Goal: Information Seeking & Learning: Learn about a topic

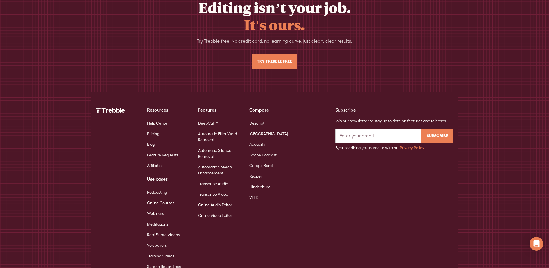
scroll to position [3716, 0]
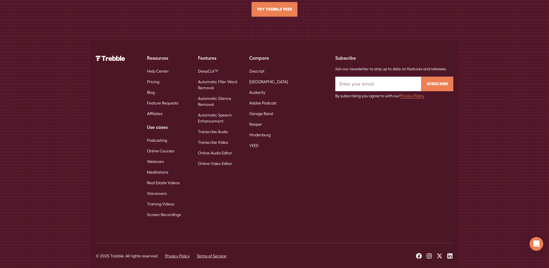
click at [207, 66] on link "DeepCut™" at bounding box center [208, 71] width 20 height 11
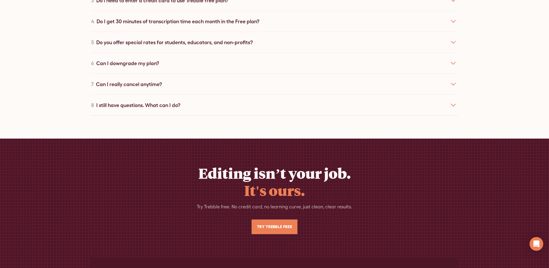
scroll to position [3892, 0]
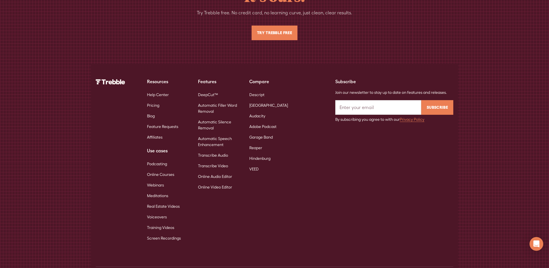
click at [209, 100] on link "Automatic Filler Word Removal" at bounding box center [219, 108] width 42 height 17
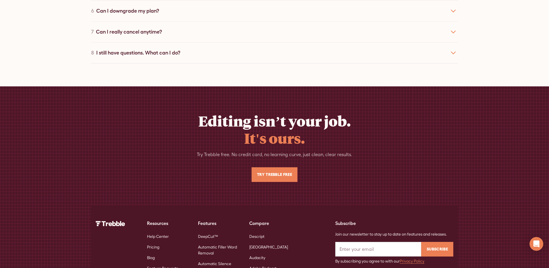
scroll to position [2206, 0]
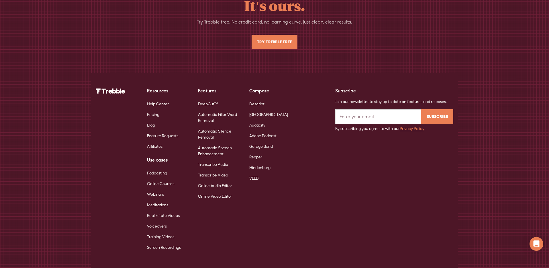
click at [216, 126] on link "Automatic Silence Removal" at bounding box center [219, 134] width 42 height 17
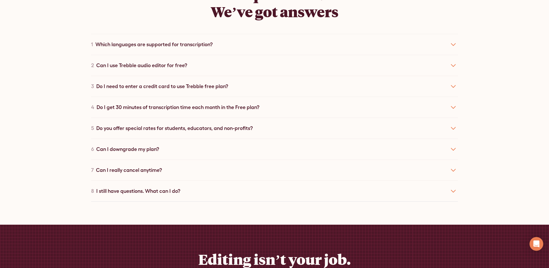
scroll to position [2205, 0]
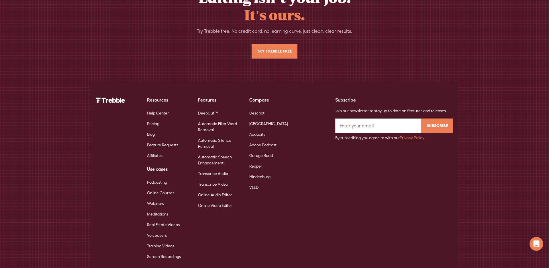
click at [218, 152] on link "Automatic Speech Enhancement" at bounding box center [219, 160] width 42 height 17
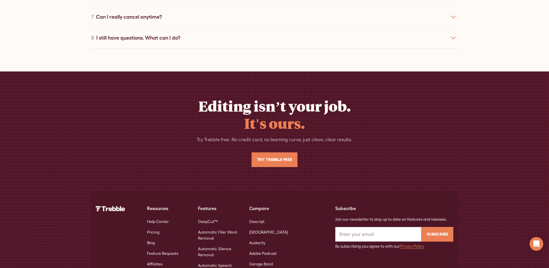
scroll to position [2206, 0]
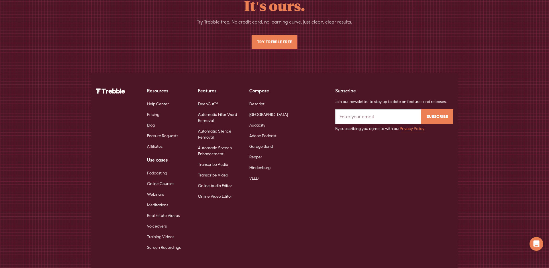
click at [214, 159] on link "Transcribe Audio" at bounding box center [213, 164] width 30 height 11
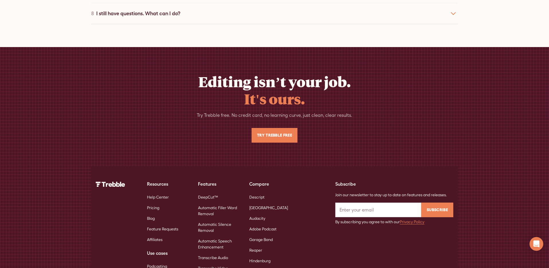
scroll to position [2558, 0]
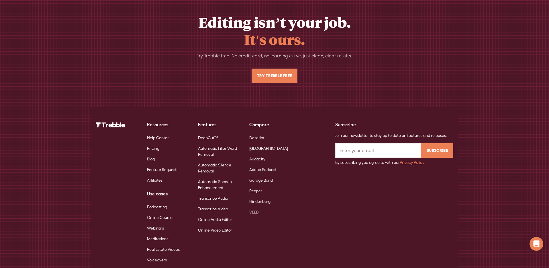
click at [209, 203] on link "Transcribe Video" at bounding box center [213, 208] width 30 height 11
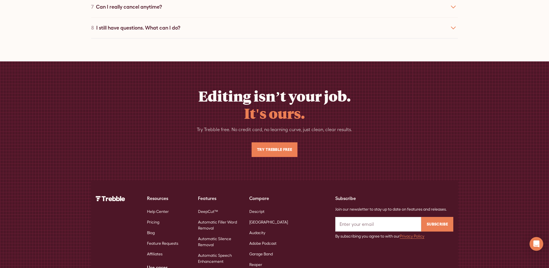
scroll to position [2472, 0]
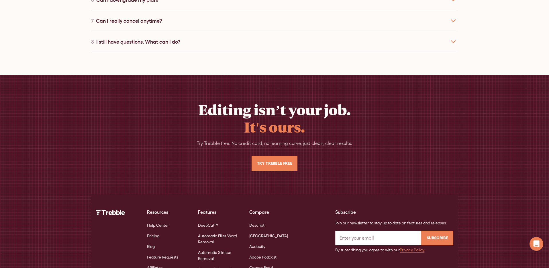
scroll to position [2553, 0]
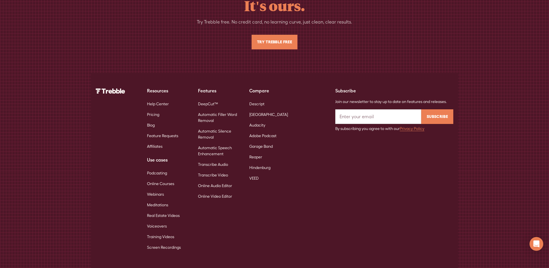
click at [215, 191] on link "Online Video Editor" at bounding box center [215, 196] width 34 height 11
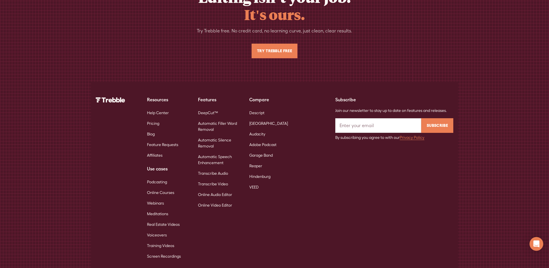
scroll to position [2558, 0]
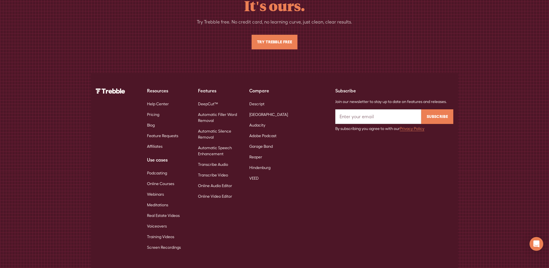
click at [259, 99] on link "Descript" at bounding box center [256, 104] width 15 height 11
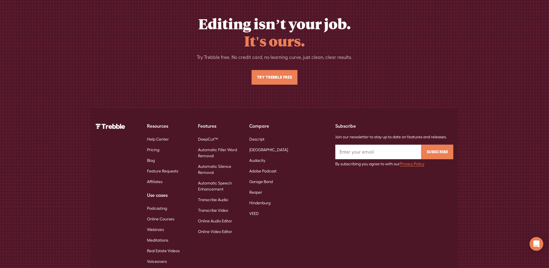
scroll to position [2903, 0]
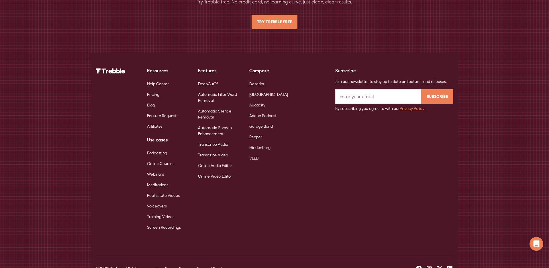
click at [261, 89] on link "[GEOGRAPHIC_DATA]" at bounding box center [268, 94] width 39 height 11
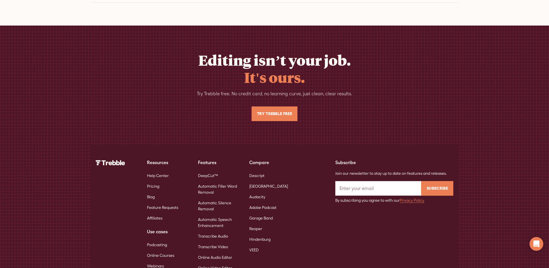
scroll to position [2851, 0]
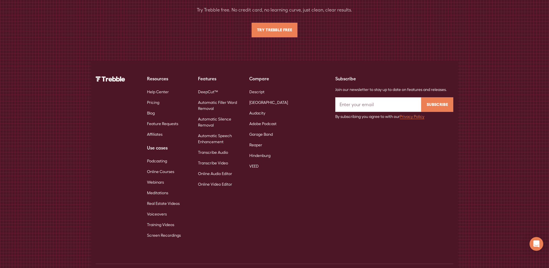
click at [261, 118] on link "Adobe Podcast" at bounding box center [262, 123] width 27 height 11
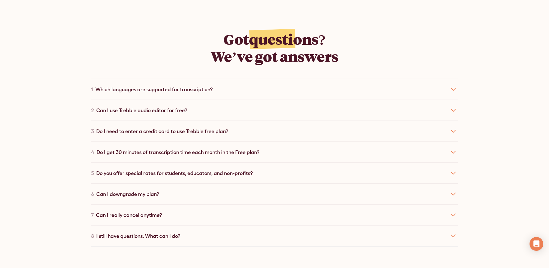
scroll to position [2792, 0]
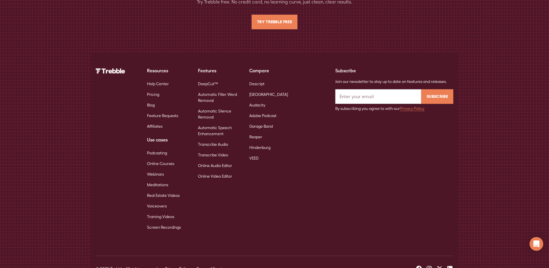
click at [155, 148] on link "Podcasting" at bounding box center [157, 153] width 20 height 11
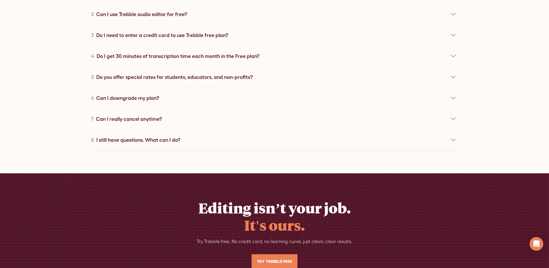
scroll to position [2000, 0]
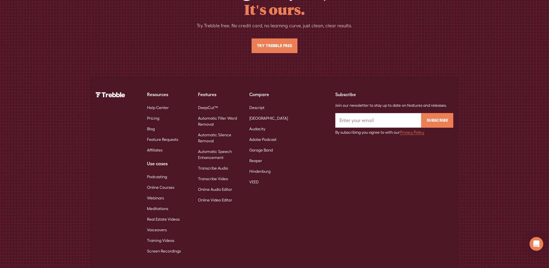
click at [161, 193] on link "Webinars" at bounding box center [155, 198] width 17 height 11
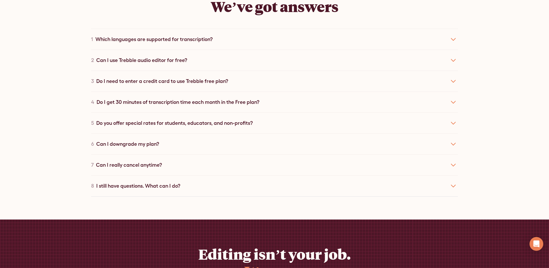
scroll to position [2034, 0]
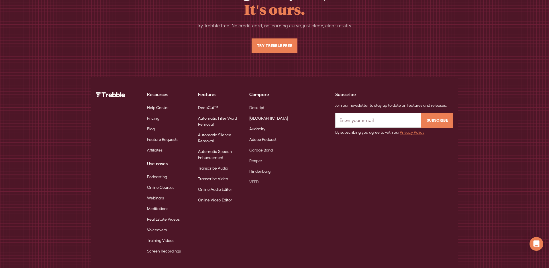
click at [158, 214] on link "Real Estate Videos" at bounding box center [163, 219] width 33 height 11
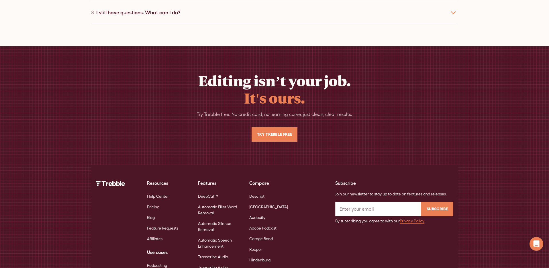
scroll to position [2000, 0]
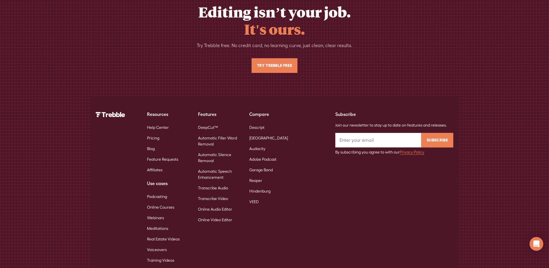
click at [204, 149] on link "Automatic Silence Removal" at bounding box center [219, 157] width 42 height 17
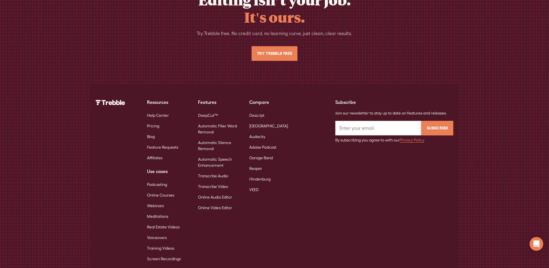
scroll to position [2205, 0]
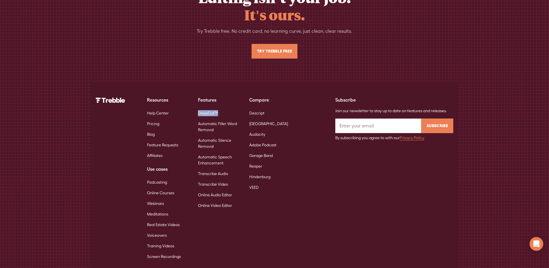
drag, startPoint x: 219, startPoint y: 64, endPoint x: 196, endPoint y: 65, distance: 23.8
click at [196, 96] on div "Resources Help Center Pricing Blog Feature Requests Affiliates Use cases Podcas…" at bounding box center [194, 178] width 196 height 165
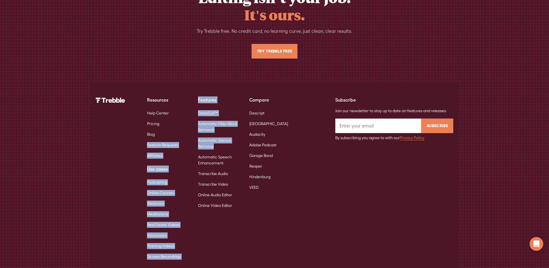
drag, startPoint x: 191, startPoint y: 87, endPoint x: 218, endPoint y: 100, distance: 30.8
click at [218, 100] on div "Resources Help Center Pricing Blog Feature Requests Affiliates Use cases Podcas…" at bounding box center [194, 178] width 196 height 165
click at [218, 135] on link "Automatic Silence Removal" at bounding box center [219, 143] width 42 height 17
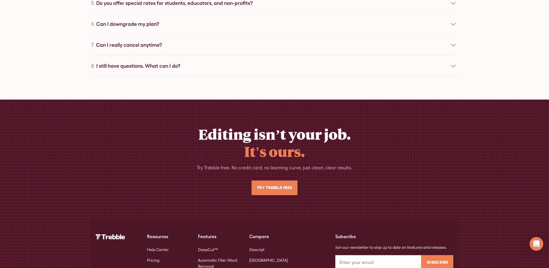
scroll to position [2205, 0]
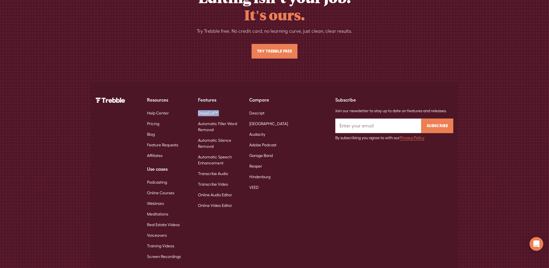
copy link "DeepCut™"
drag, startPoint x: 217, startPoint y: 66, endPoint x: 197, endPoint y: 66, distance: 20.3
click at [197, 96] on div "Resources Help Center Pricing Blog Feature Requests Affiliates Use cases Podcas…" at bounding box center [194, 178] width 196 height 165
drag, startPoint x: 231, startPoint y: 125, endPoint x: 198, endPoint y: 122, distance: 33.4
click at [198, 123] on div "DeepCut™ Automatic Filler Word Removal Automatic Silence Removal Automatic Spee…" at bounding box center [219, 159] width 42 height 103
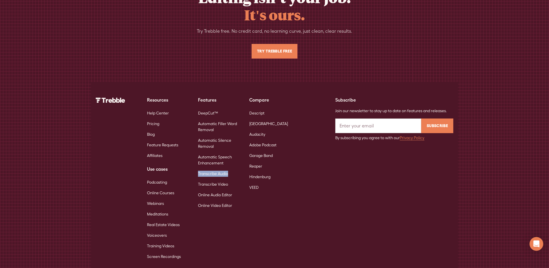
copy link "Transcribe Audio"
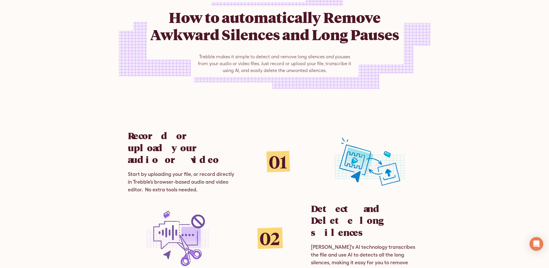
scroll to position [0, 0]
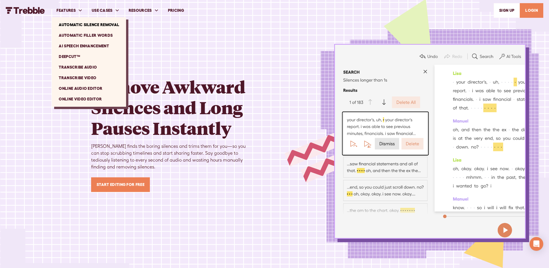
click at [72, 34] on link "Automatic Filler Words" at bounding box center [89, 35] width 70 height 11
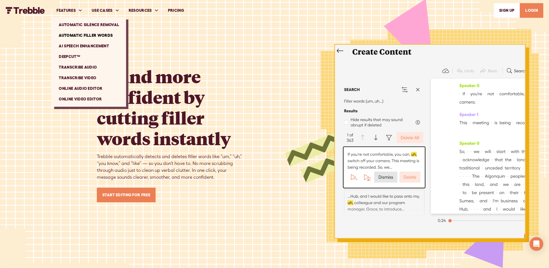
click at [86, 88] on link "Online Audio Editor" at bounding box center [89, 88] width 70 height 11
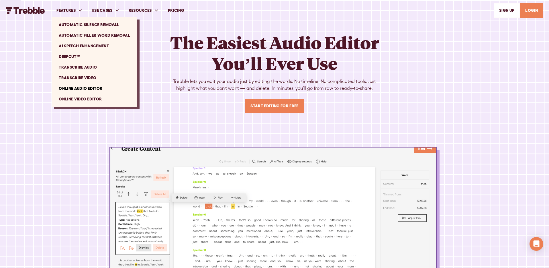
click at [82, 33] on link "Automatic Filler Word Removal" at bounding box center [94, 35] width 81 height 11
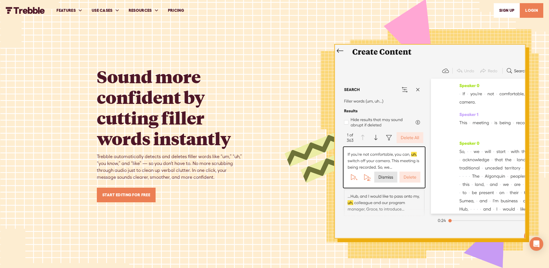
click at [26, 11] on img "home" at bounding box center [25, 10] width 39 height 7
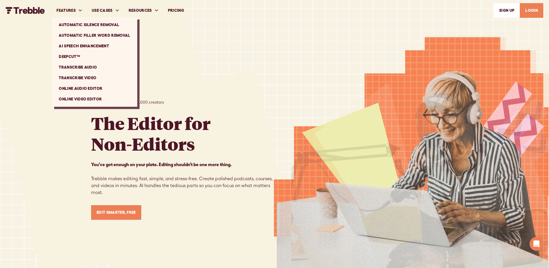
click at [82, 34] on link "Automatic Filler Word Removal" at bounding box center [94, 35] width 81 height 11
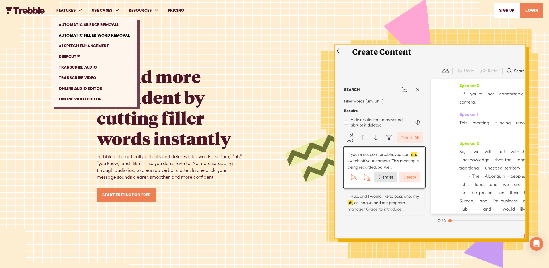
click at [34, 11] on img "home" at bounding box center [25, 10] width 39 height 7
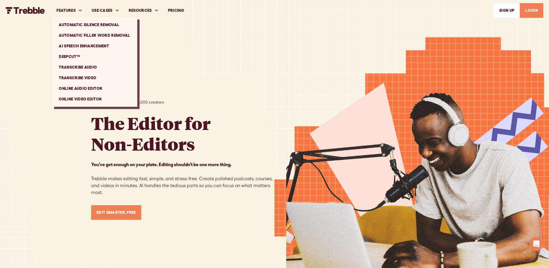
click at [74, 33] on link "Automatic Filler Word Removal" at bounding box center [94, 35] width 81 height 11
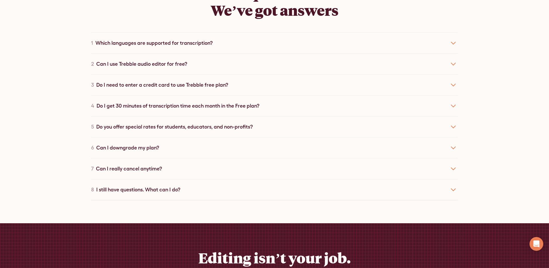
scroll to position [2206, 0]
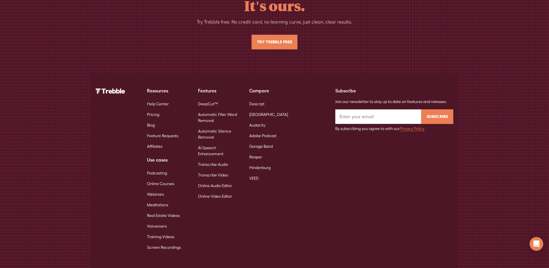
click at [212, 109] on link "Automatic Filler Word Removal" at bounding box center [219, 117] width 42 height 17
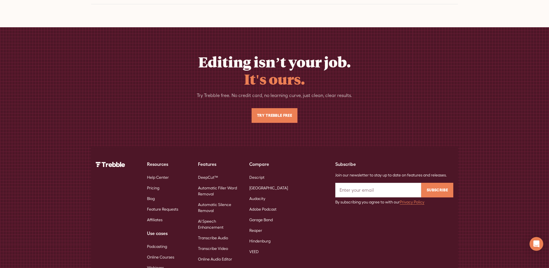
scroll to position [2206, 0]
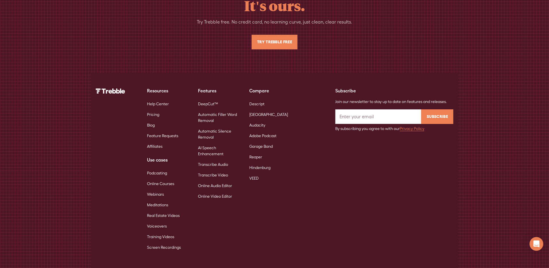
click at [210, 126] on link "Automatic Silence Removal" at bounding box center [219, 134] width 42 height 17
click at [211, 126] on link "Automatic Silence Removal" at bounding box center [219, 134] width 42 height 17
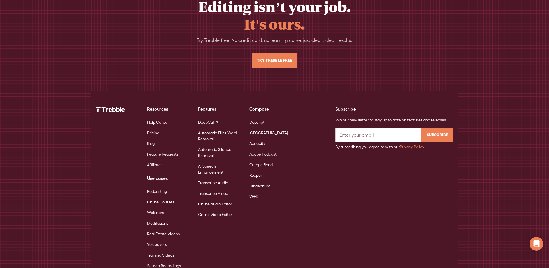
scroll to position [2205, 0]
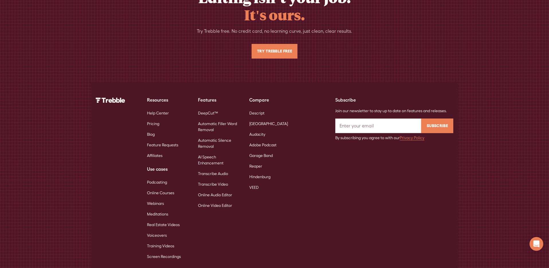
click at [210, 152] on link "AI Speech Enhancement" at bounding box center [219, 160] width 42 height 17
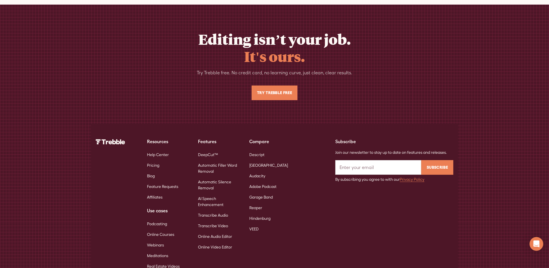
scroll to position [2206, 0]
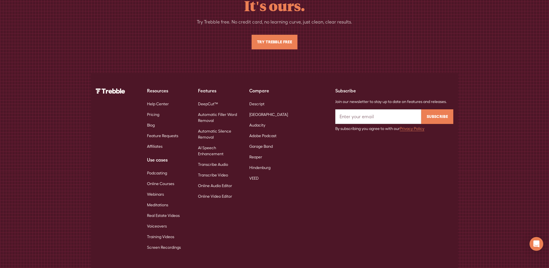
click at [216, 159] on link "Transcribe Audio" at bounding box center [213, 164] width 30 height 11
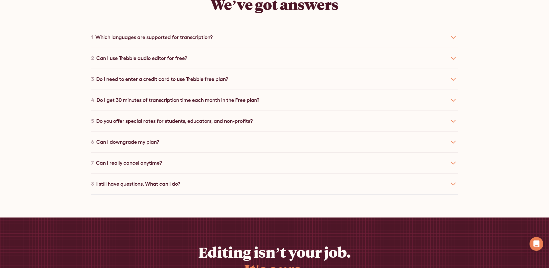
scroll to position [2540, 0]
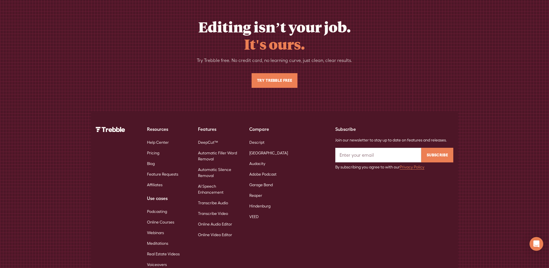
click at [211, 208] on link "Transcribe Video" at bounding box center [213, 213] width 30 height 11
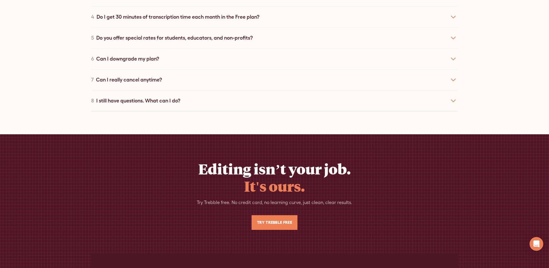
scroll to position [2540, 0]
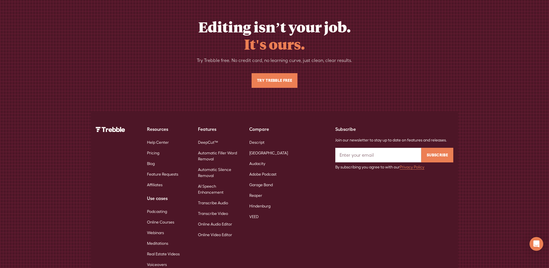
click at [210, 219] on link "Online Audio Editor" at bounding box center [215, 224] width 34 height 11
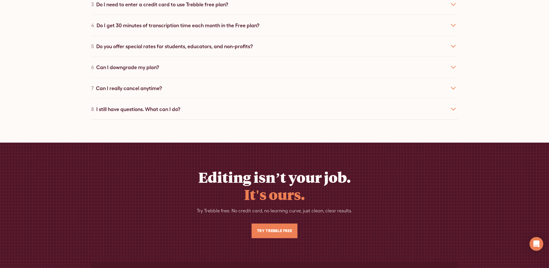
scroll to position [2553, 0]
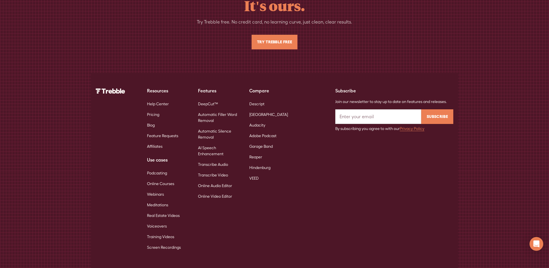
click at [217, 191] on link "Online Video Editor" at bounding box center [215, 196] width 34 height 11
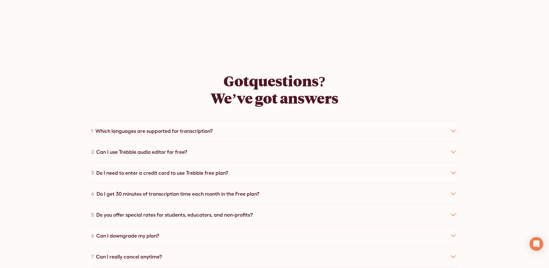
scroll to position [2558, 0]
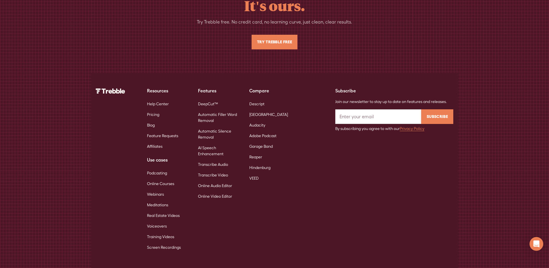
click at [226, 159] on link "Transcribe Audio" at bounding box center [213, 164] width 30 height 11
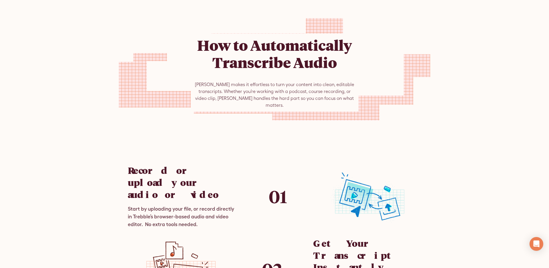
scroll to position [712, 0]
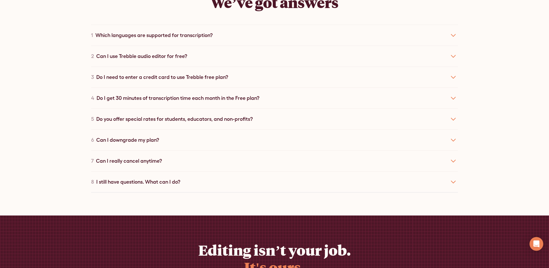
scroll to position [2540, 0]
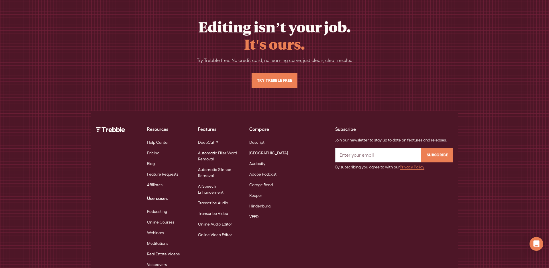
click at [208, 181] on link "AI Speech Enhancement" at bounding box center [219, 189] width 42 height 17
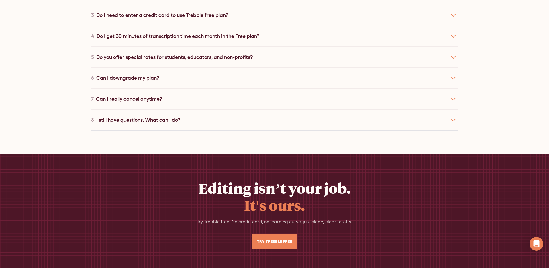
scroll to position [2206, 0]
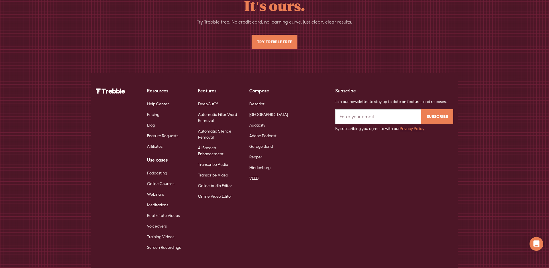
click at [214, 159] on link "Transcribe Audio" at bounding box center [213, 164] width 30 height 11
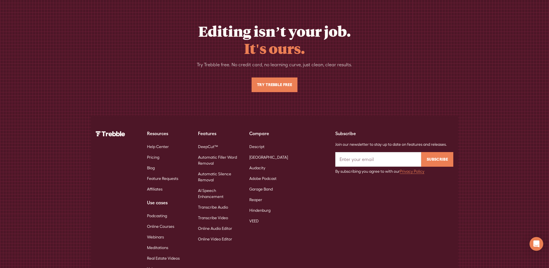
scroll to position [2540, 0]
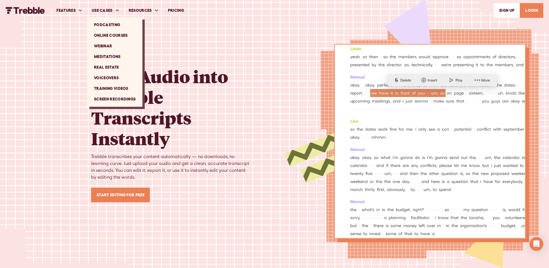
click at [102, 7] on div "USE CASES" at bounding box center [102, 10] width 21 height 6
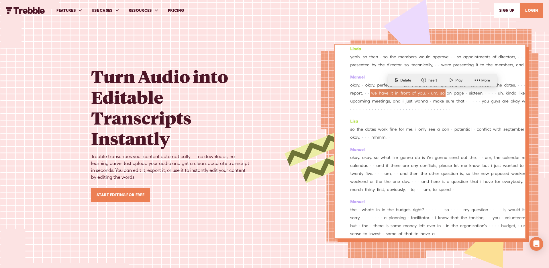
click at [102, 7] on div "USE CASES" at bounding box center [102, 10] width 21 height 6
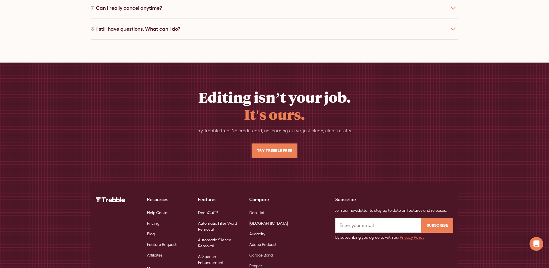
scroll to position [2540, 0]
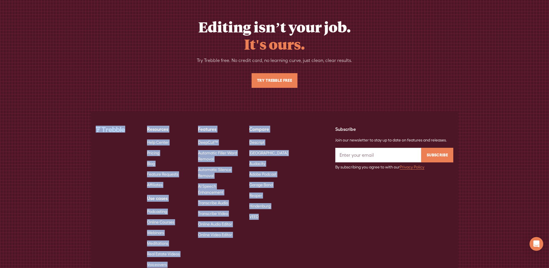
drag, startPoint x: 90, startPoint y: 47, endPoint x: 285, endPoint y: 174, distance: 232.1
click at [285, 174] on div "Editing isn’t your job. It's ours. Try Trebble free. No credit card, no learnin…" at bounding box center [274, 174] width 549 height 341
copy div "Resources Help Center Pricing Blog Feature Requests Affiliates Use cases Podcas…"
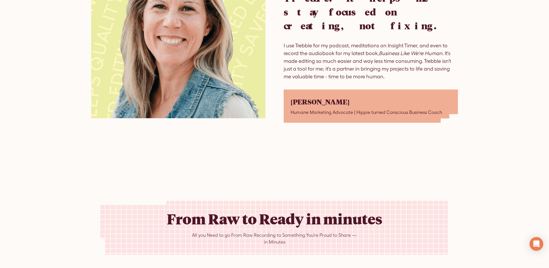
scroll to position [1399, 0]
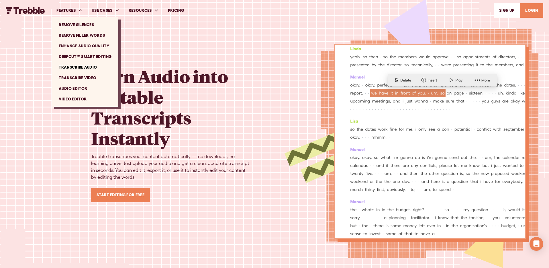
click at [76, 23] on link "Remove Silences" at bounding box center [85, 24] width 62 height 11
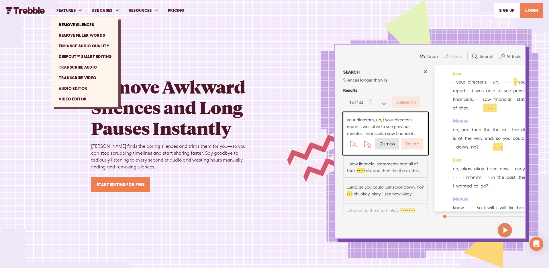
click at [81, 34] on link "Remove Filler Words" at bounding box center [85, 35] width 62 height 11
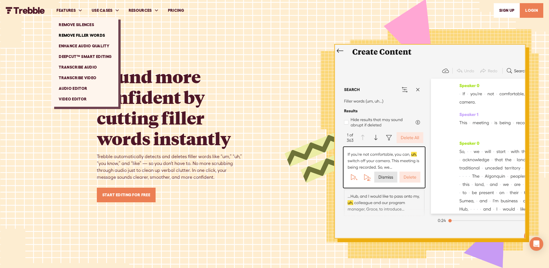
click at [91, 46] on link "Enhance Audio Quality" at bounding box center [85, 46] width 62 height 11
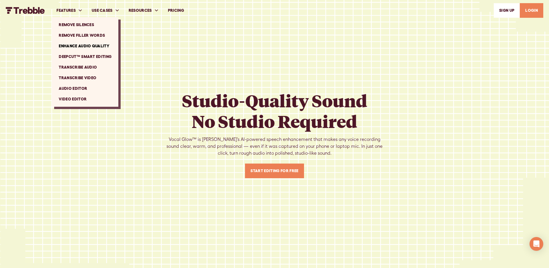
click at [82, 56] on link "DeepCut™ Smart Editing" at bounding box center [85, 56] width 62 height 11
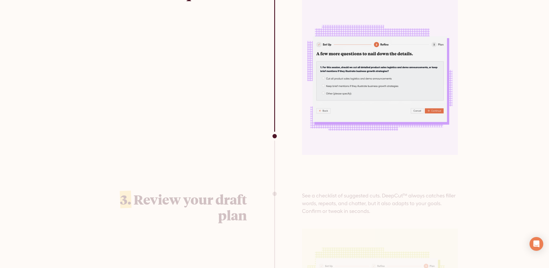
scroll to position [1590, 0]
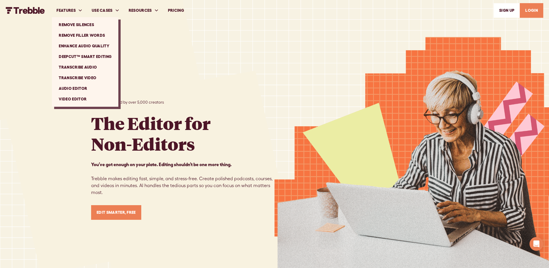
click at [69, 22] on link "Remove Silences" at bounding box center [85, 24] width 62 height 11
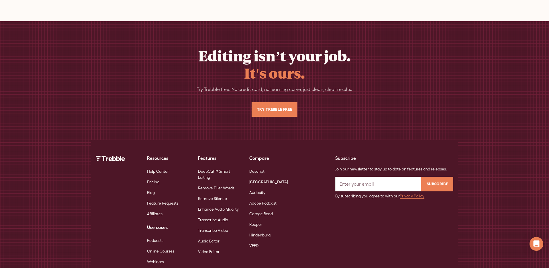
scroll to position [2211, 0]
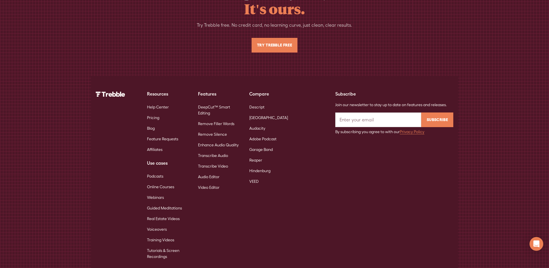
click at [205, 118] on link "Remove Filler Words" at bounding box center [216, 123] width 36 height 11
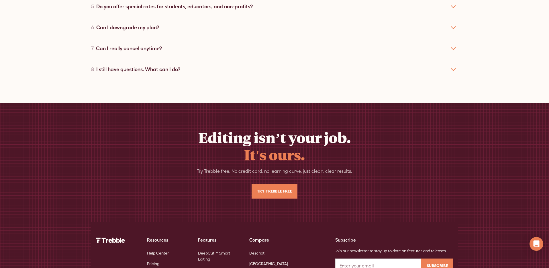
scroll to position [2212, 0]
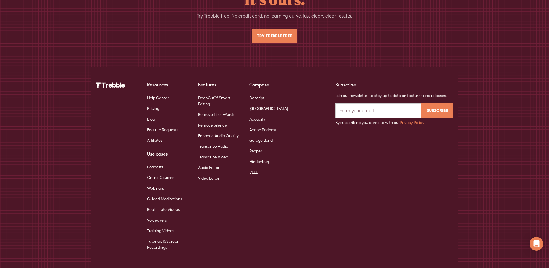
click at [215, 130] on link "Enhance Audio Quality" at bounding box center [218, 135] width 41 height 11
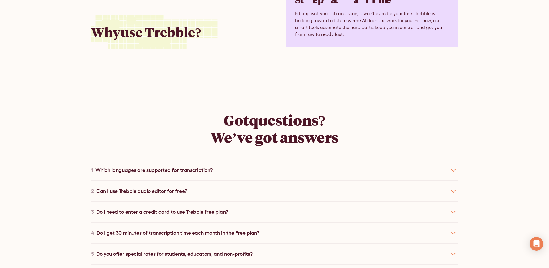
scroll to position [2212, 0]
